Goal: Navigation & Orientation: Find specific page/section

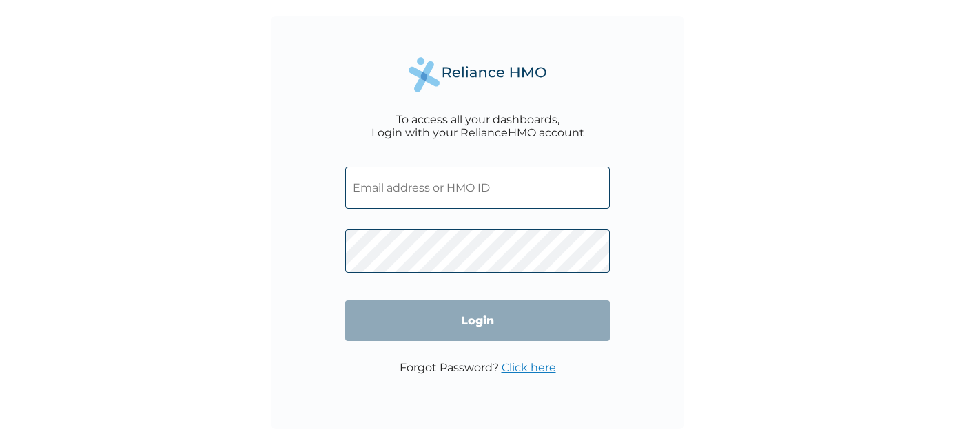
click at [499, 193] on input "text" at bounding box center [477, 188] width 264 height 42
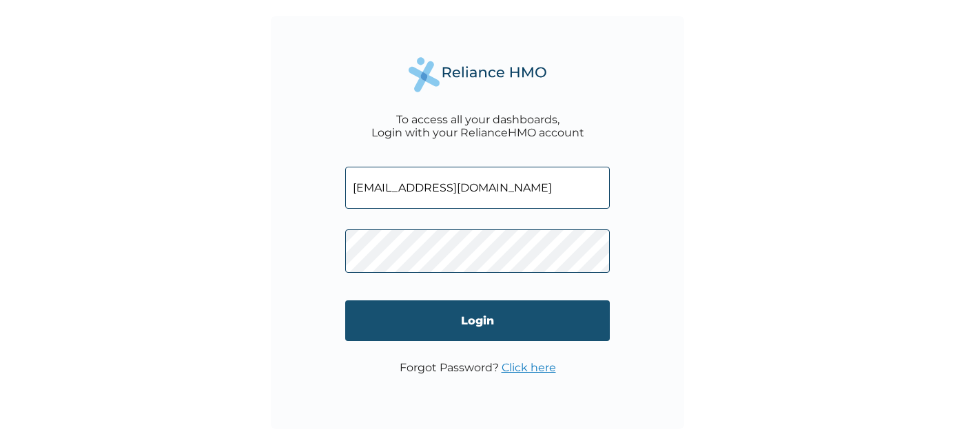
type input "c.anyanwuocha@gmail.com"
click at [441, 326] on input "Login" at bounding box center [477, 320] width 264 height 41
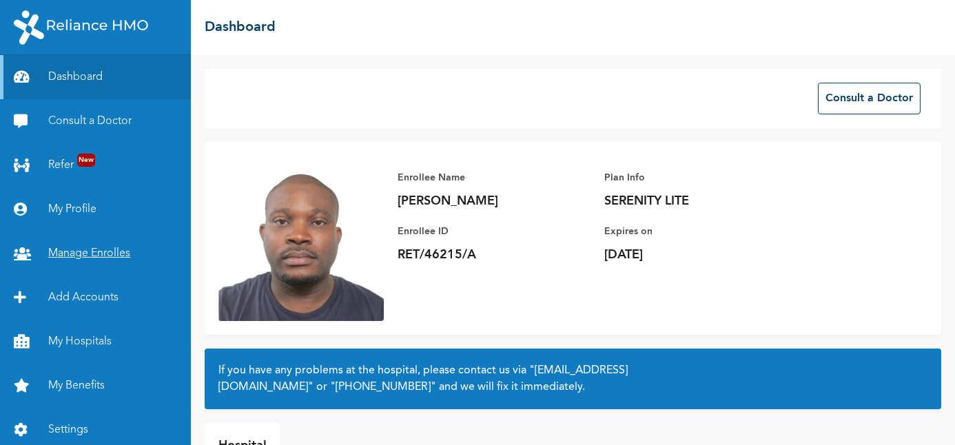
click at [103, 252] on link "Manage Enrolles" at bounding box center [95, 253] width 191 height 44
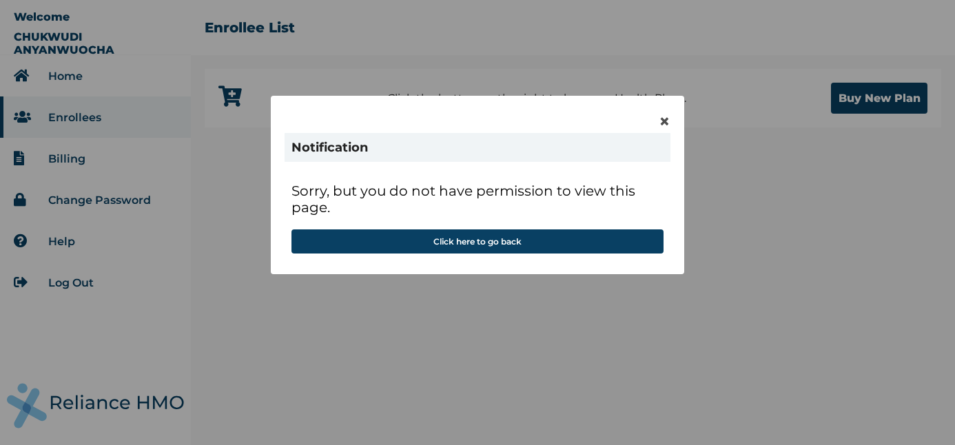
click at [663, 123] on span "×" at bounding box center [664, 121] width 12 height 23
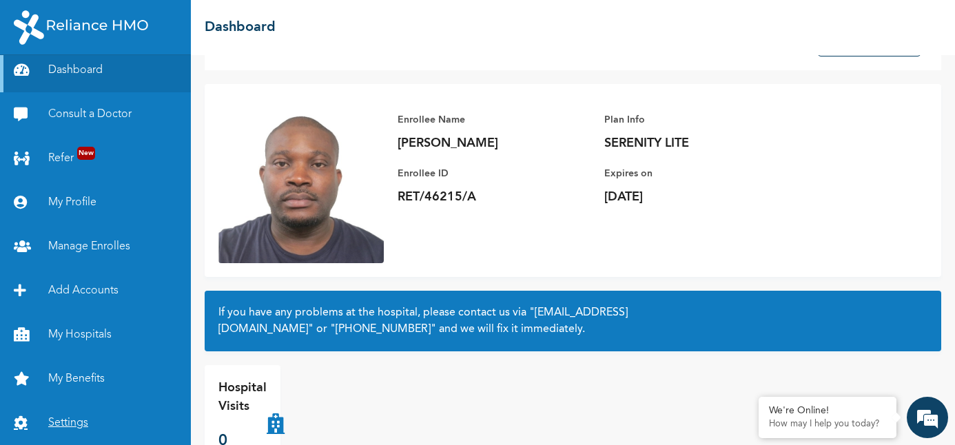
click at [65, 414] on link "Settings" at bounding box center [95, 423] width 191 height 44
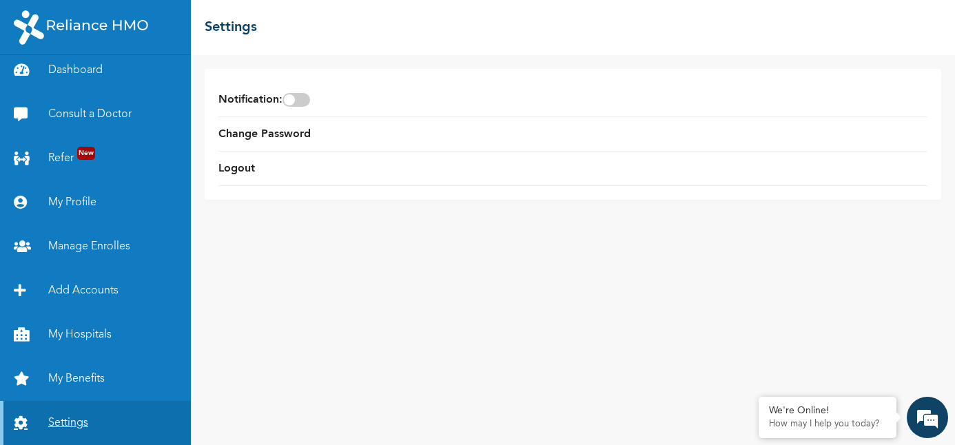
scroll to position [7, 0]
click at [96, 76] on link "Dashboard" at bounding box center [95, 70] width 191 height 44
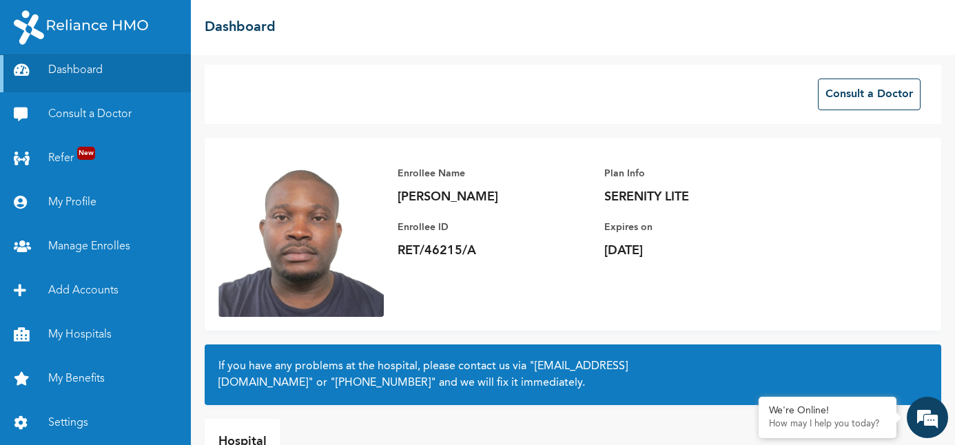
scroll to position [88, 0]
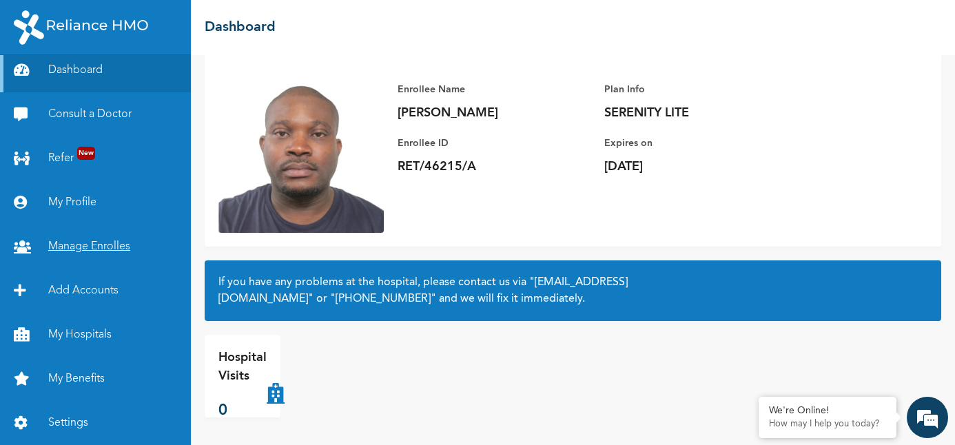
click at [103, 244] on link "Manage Enrolles" at bounding box center [95, 247] width 191 height 44
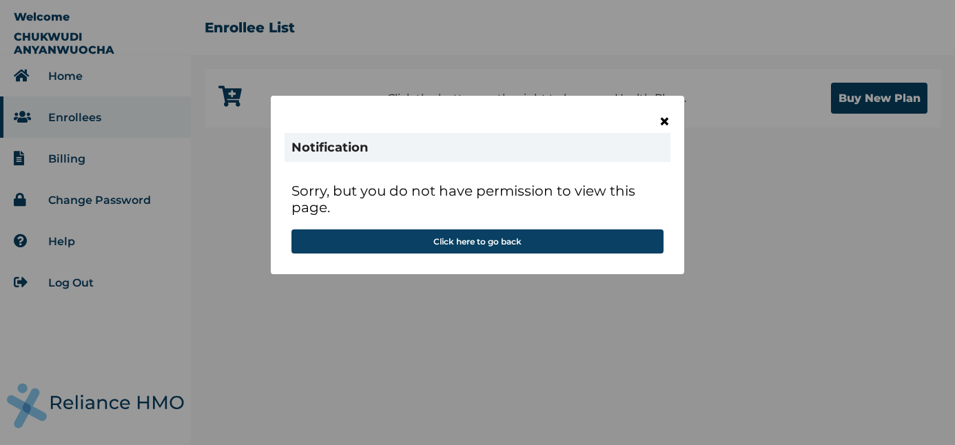
click at [667, 119] on span "×" at bounding box center [664, 121] width 12 height 23
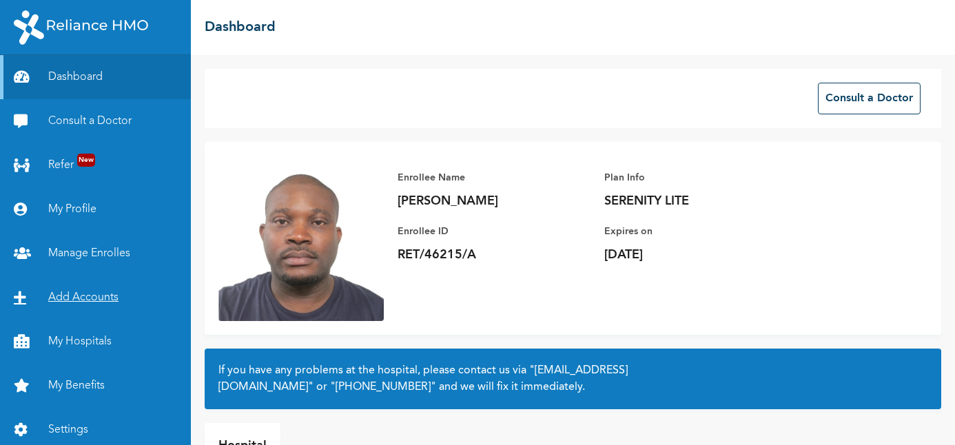
scroll to position [7, 0]
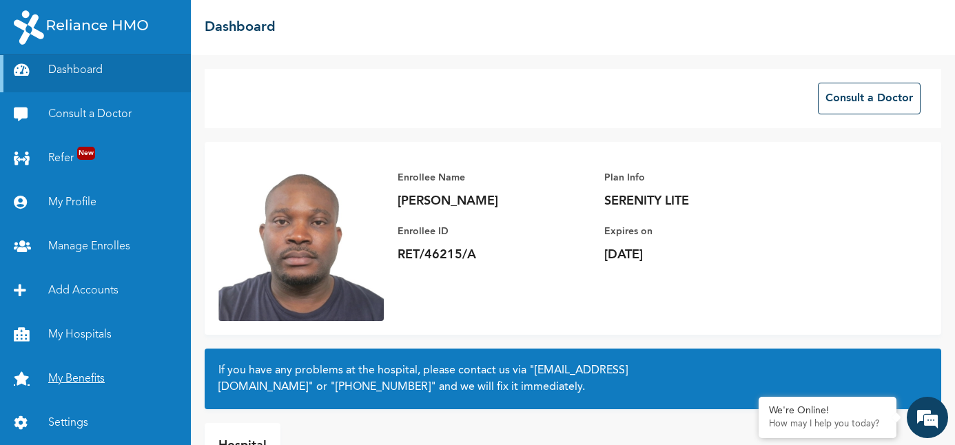
click at [80, 376] on link "My Benefits" at bounding box center [95, 379] width 191 height 44
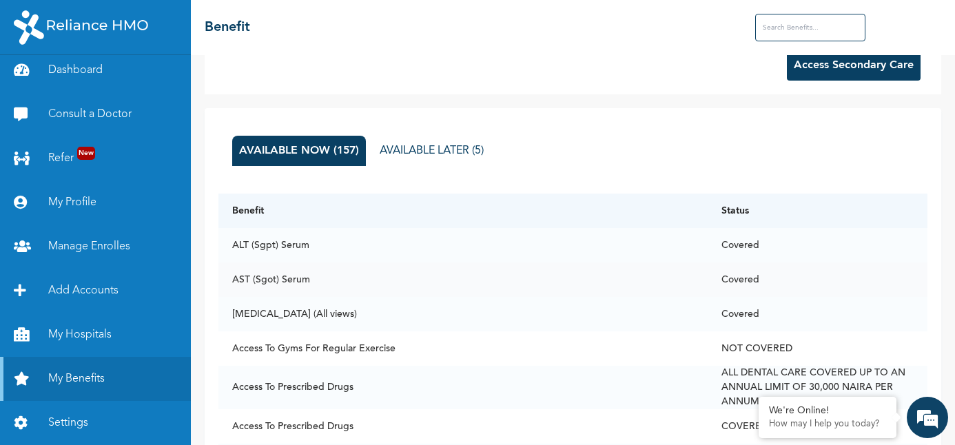
scroll to position [34, 0]
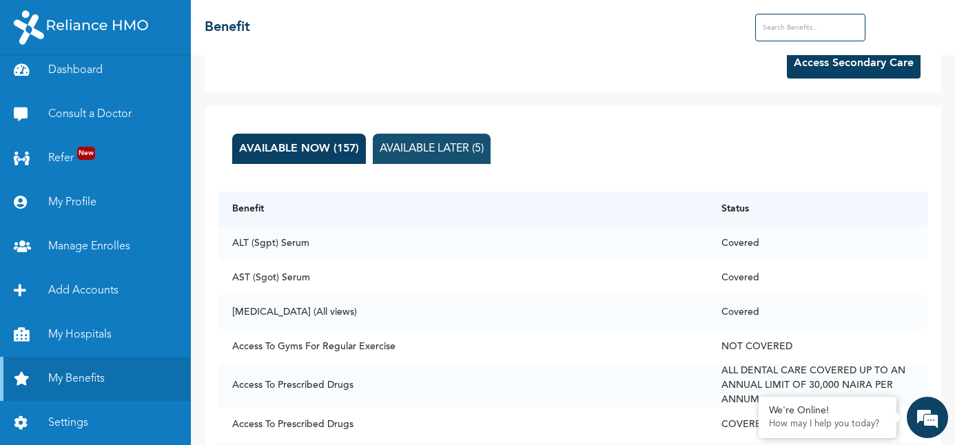
click at [444, 152] on button "AVAILABLE LATER (5)" at bounding box center [432, 149] width 118 height 30
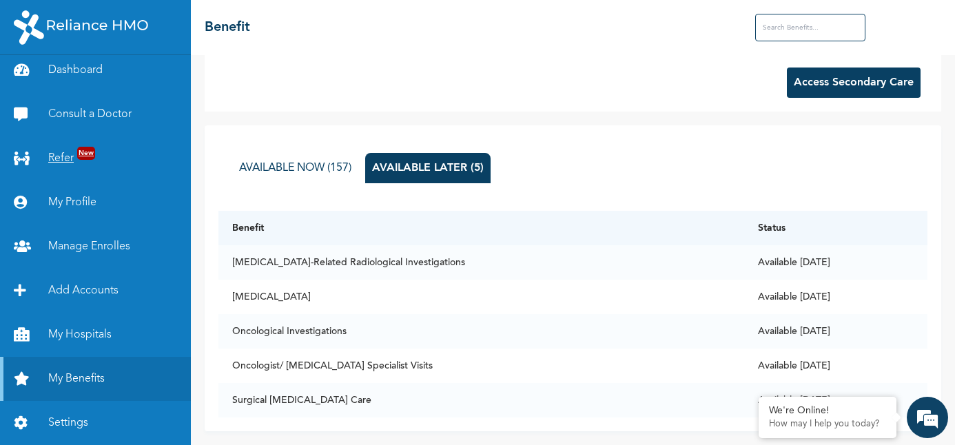
scroll to position [0, 0]
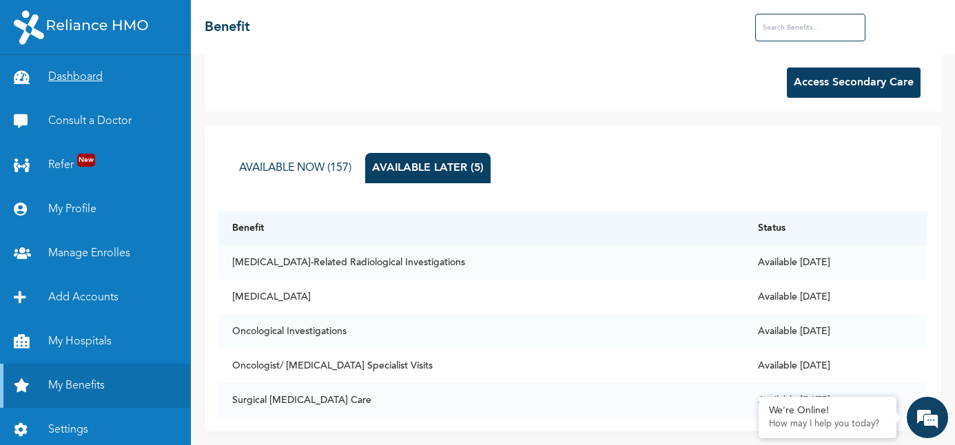
click at [95, 73] on link "Dashboard" at bounding box center [95, 77] width 191 height 44
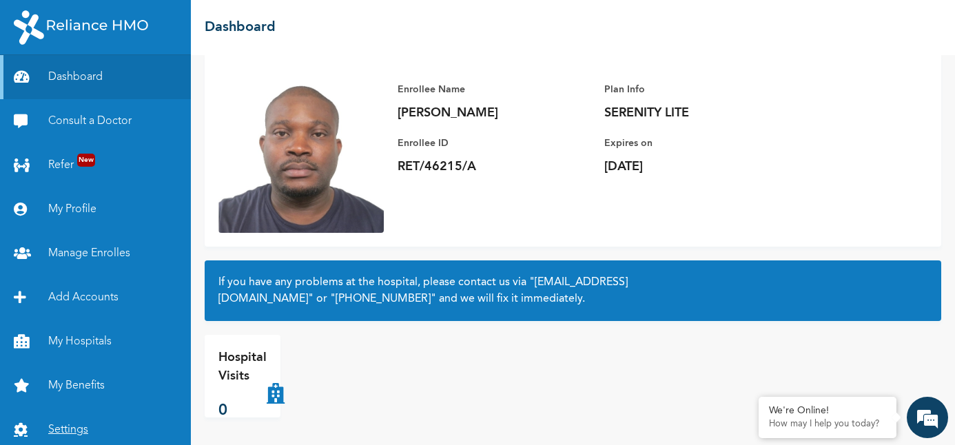
scroll to position [7, 0]
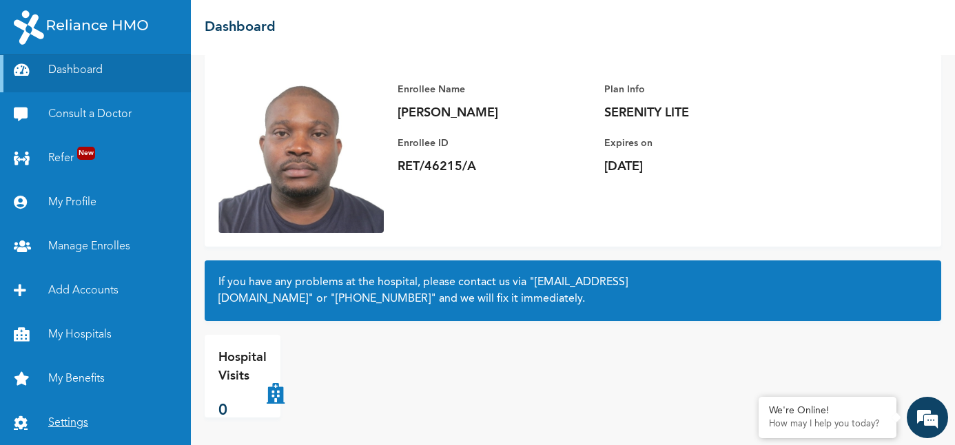
click at [72, 416] on link "Settings" at bounding box center [95, 423] width 191 height 44
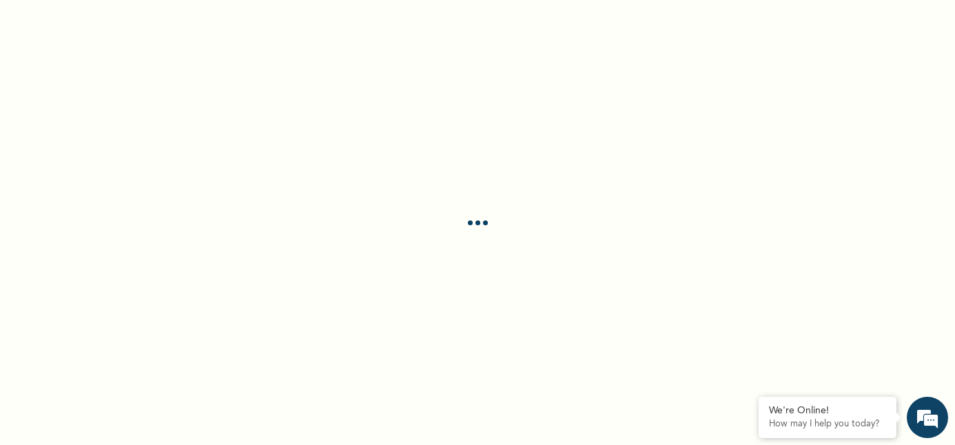
scroll to position [7, 0]
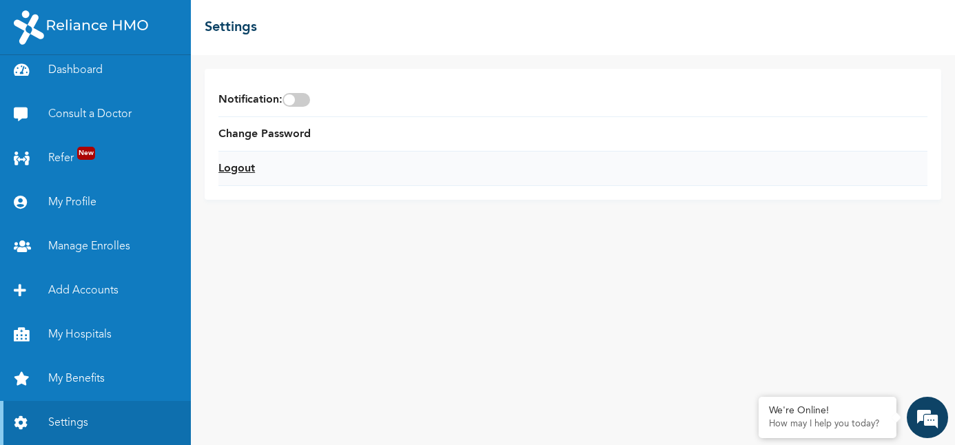
click at [248, 165] on link "Logout" at bounding box center [236, 168] width 37 height 17
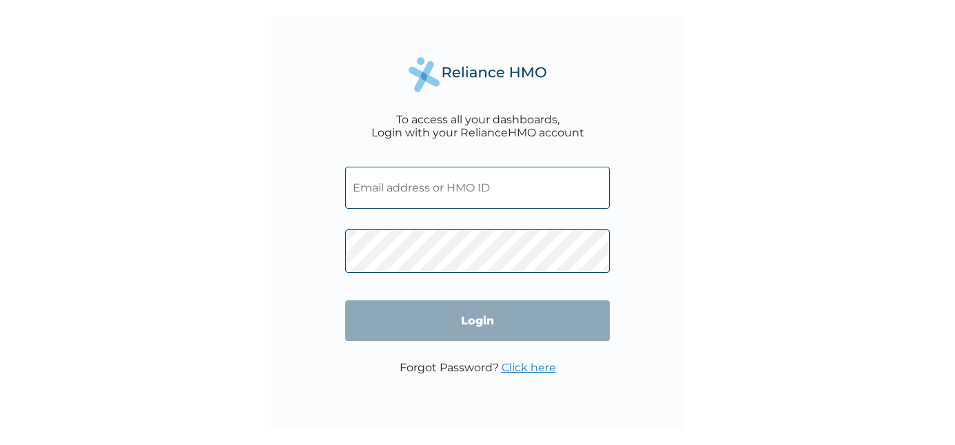
click at [404, 187] on input "text" at bounding box center [477, 188] width 264 height 42
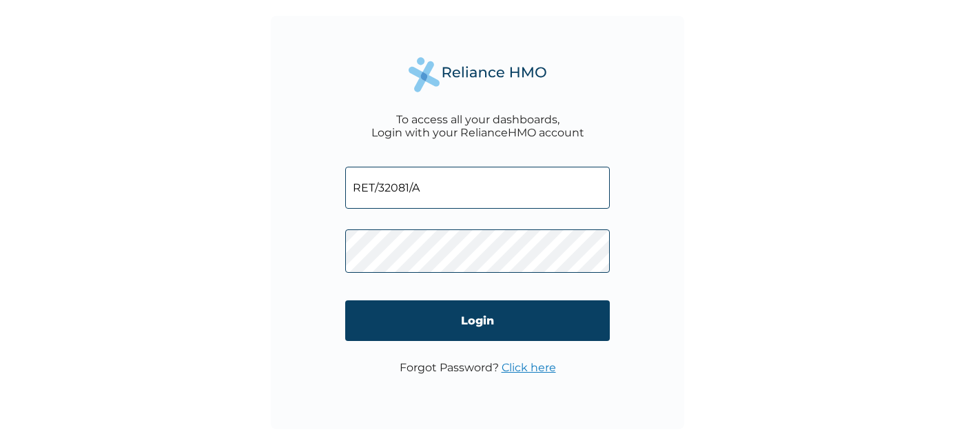
click at [401, 192] on input "RET/32081/A" at bounding box center [477, 188] width 264 height 42
type input "RET/46215/A"
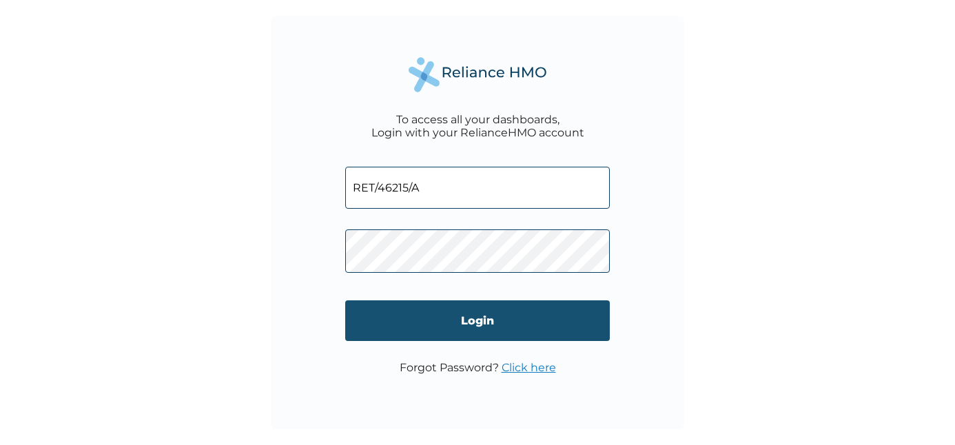
click at [486, 322] on input "Login" at bounding box center [477, 320] width 264 height 41
